Goal: Information Seeking & Learning: Learn about a topic

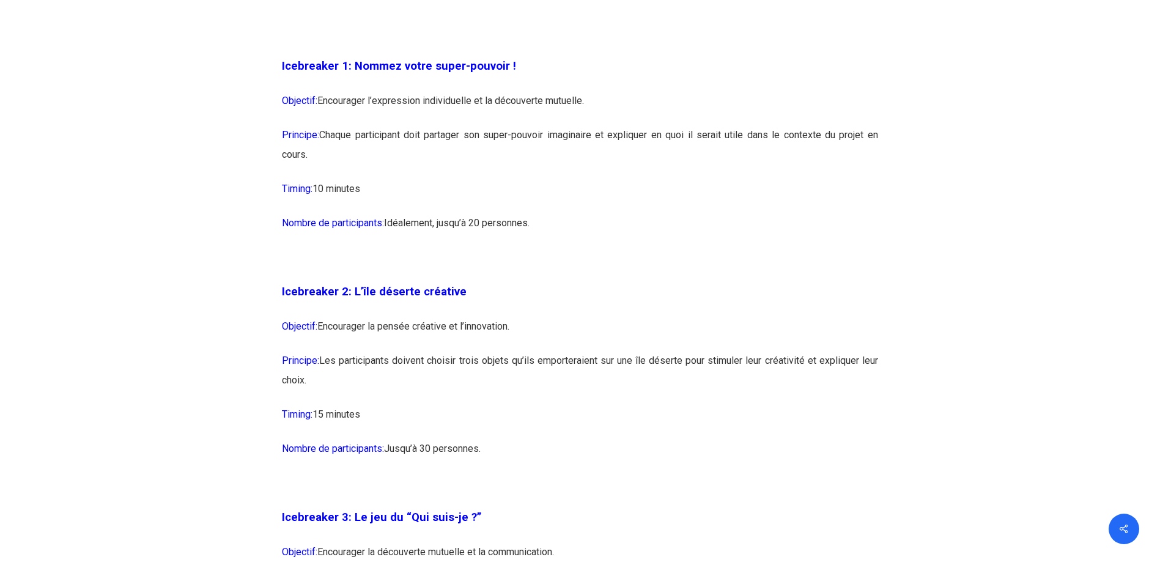
scroll to position [1101, 0]
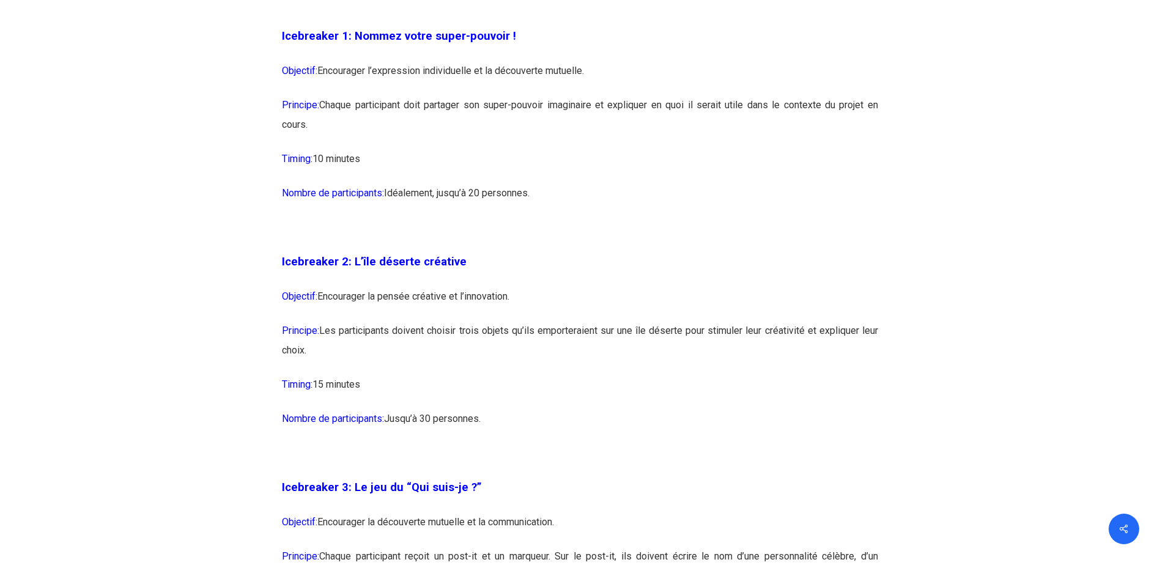
drag, startPoint x: 287, startPoint y: 37, endPoint x: 474, endPoint y: 174, distance: 232.7
drag, startPoint x: 474, startPoint y: 174, endPoint x: 453, endPoint y: 198, distance: 32.0
click at [454, 198] on p "Nombre de participants: Idéalement, jusqu’à 20 personnes." at bounding box center [580, 200] width 596 height 34
drag, startPoint x: 289, startPoint y: 259, endPoint x: 441, endPoint y: 402, distance: 209.4
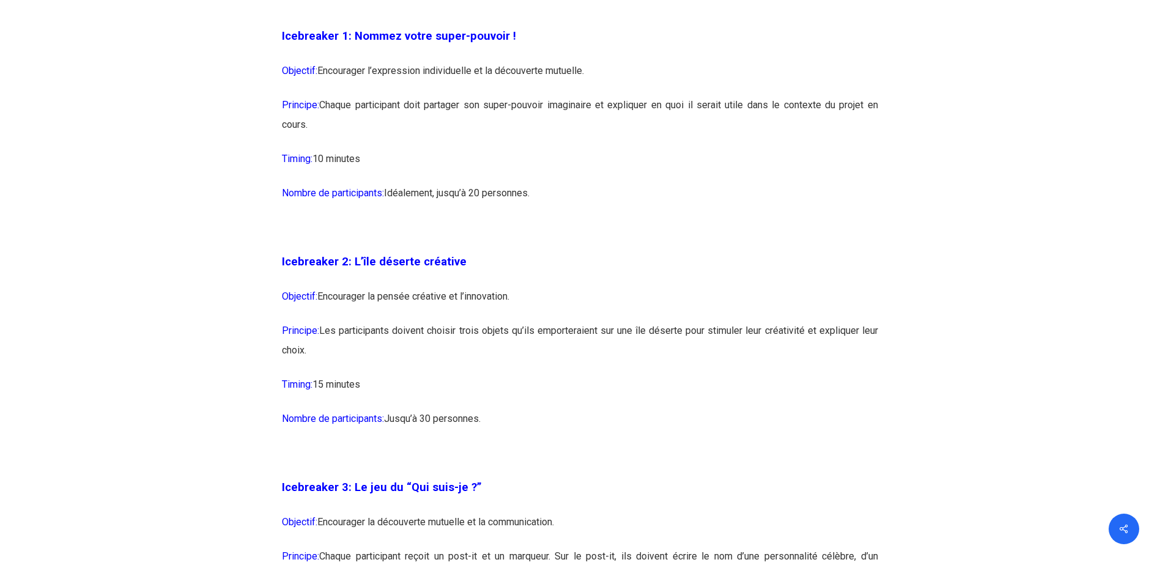
drag, startPoint x: 441, startPoint y: 402, endPoint x: 420, endPoint y: 429, distance: 34.4
click at [423, 428] on p "Nombre de participants: Jusqu’à 30 personnes." at bounding box center [580, 426] width 596 height 34
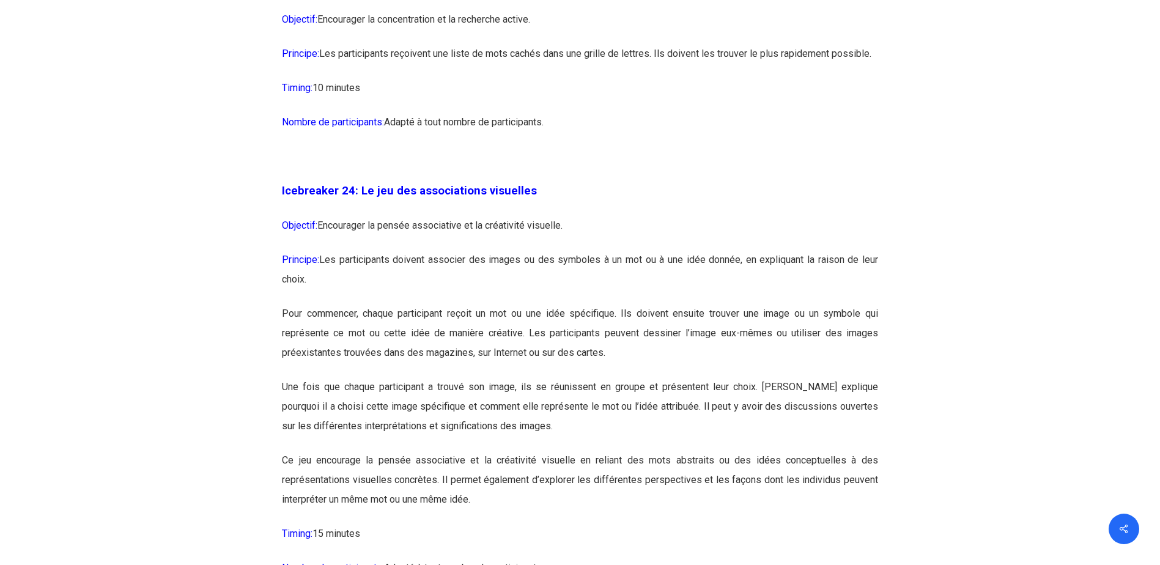
scroll to position [9722, 0]
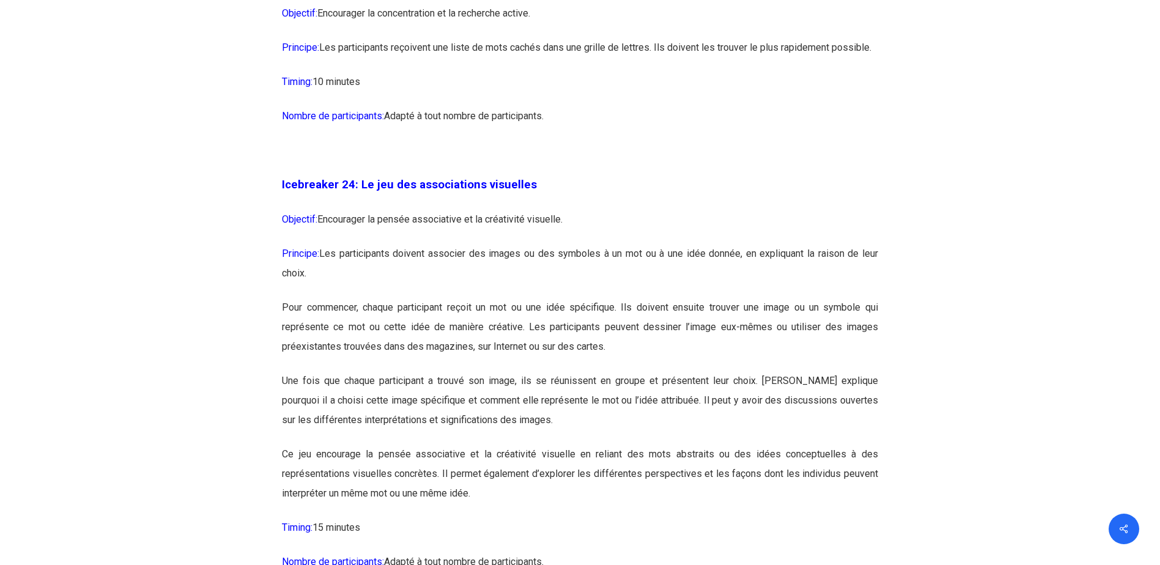
drag, startPoint x: 473, startPoint y: 337, endPoint x: 464, endPoint y: 327, distance: 13.9
